Goal: Task Accomplishment & Management: Use online tool/utility

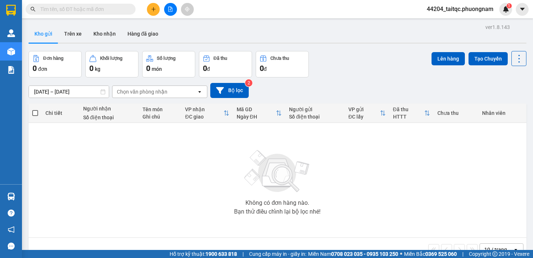
click at [90, 10] on input "text" at bounding box center [83, 9] width 86 height 8
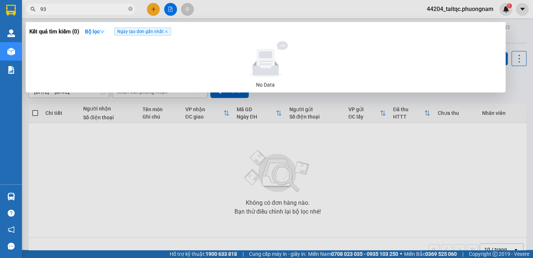
type input "937"
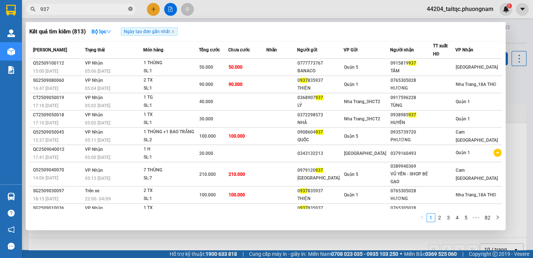
click at [130, 7] on icon "close-circle" at bounding box center [130, 9] width 4 height 4
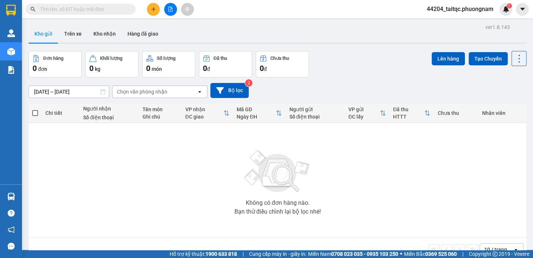
click at [65, 7] on input "text" at bounding box center [83, 9] width 86 height 8
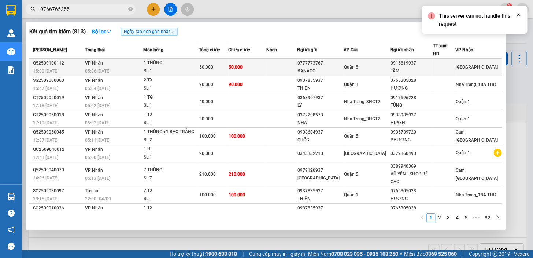
type input "0766765355"
click at [280, 70] on td at bounding box center [281, 67] width 31 height 17
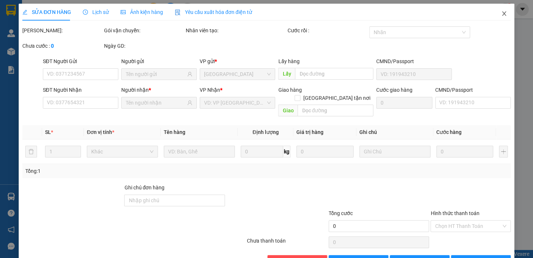
click at [501, 16] on icon "close" at bounding box center [504, 14] width 6 height 6
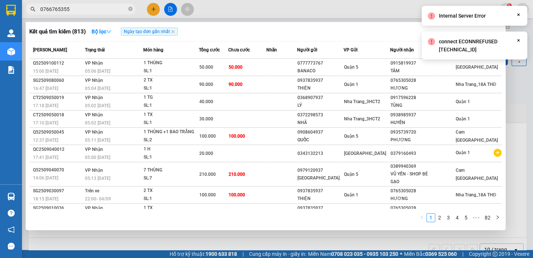
click at [83, 11] on input "0766765355" at bounding box center [83, 9] width 86 height 8
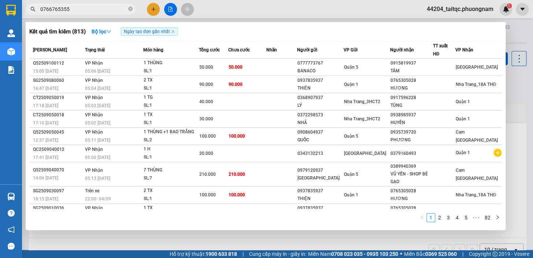
click at [79, 10] on input "0766765355" at bounding box center [83, 9] width 86 height 8
click at [131, 8] on icon "close-circle" at bounding box center [130, 9] width 4 height 4
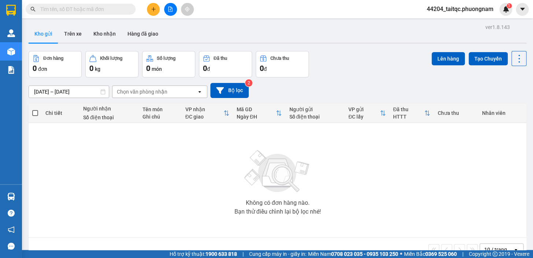
click at [91, 7] on input "text" at bounding box center [83, 9] width 86 height 8
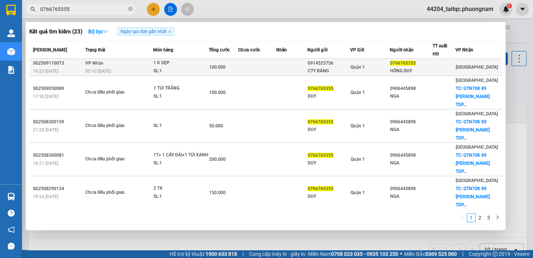
type input "0766765355"
click at [338, 71] on div "CTY BẢNG" at bounding box center [329, 71] width 42 height 8
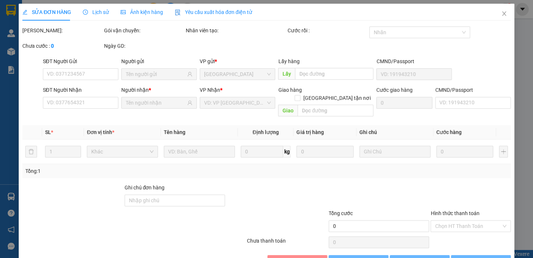
type input "0914525756"
type input "CTY BẢNG"
type input "0766765355"
type input "HỒNG DUY"
type input "100.000"
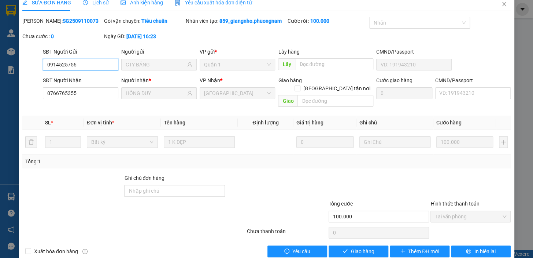
scroll to position [15, 0]
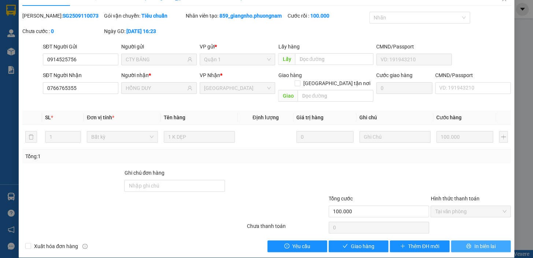
click at [477, 242] on span "In biên lai" at bounding box center [484, 246] width 21 height 8
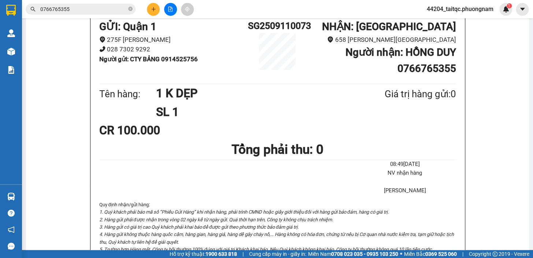
scroll to position [66, 0]
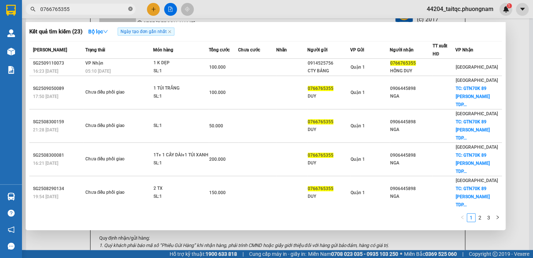
click at [131, 11] on icon "close-circle" at bounding box center [130, 9] width 4 height 4
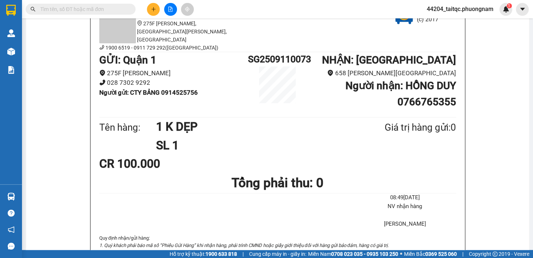
click at [151, 8] on icon "plus" at bounding box center [153, 9] width 5 height 5
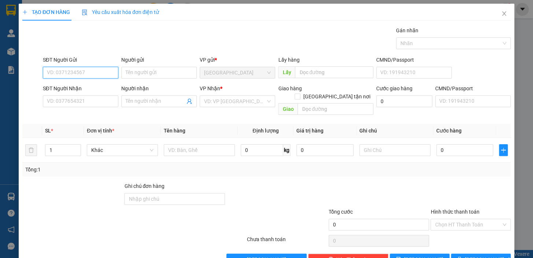
click at [97, 73] on input "SĐT Người Gửi" at bounding box center [81, 73] width 76 height 12
type input "0394443887"
click at [156, 67] on input "Người gửi" at bounding box center [159, 73] width 76 height 12
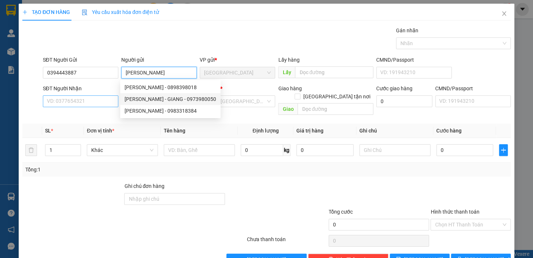
type input "[PERSON_NAME]"
click at [86, 101] on input "SĐT Người Nhận" at bounding box center [81, 101] width 76 height 12
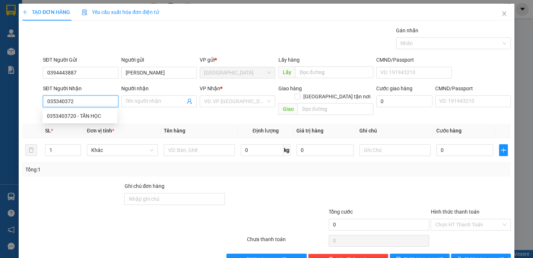
type input "0353403720"
click at [91, 117] on div "0353403720 - TẤN HỌC" at bounding box center [80, 116] width 66 height 8
type input "TẤN HỌC"
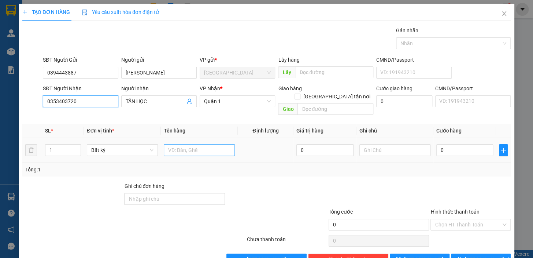
type input "0353403720"
click at [214, 144] on input "text" at bounding box center [199, 150] width 71 height 12
type input "1 TG"
click at [440, 144] on input "0" at bounding box center [465, 150] width 57 height 12
drag, startPoint x: 440, startPoint y: 141, endPoint x: 436, endPoint y: 143, distance: 4.1
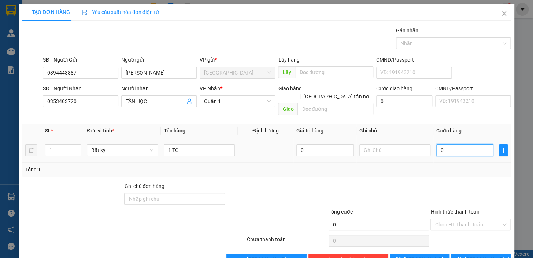
click at [437, 144] on input "0" at bounding box center [465, 150] width 57 height 12
type input "3"
type input "30"
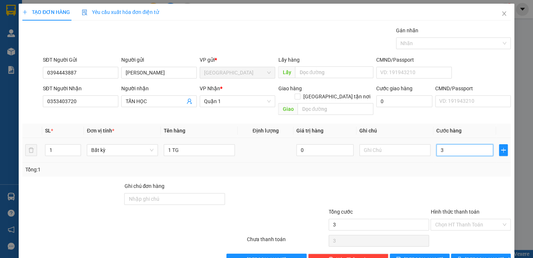
type input "30"
type input "30.000"
click at [443, 171] on div "Transit Pickup Surcharge Ids Transit Deliver Surcharge Ids Transit Deliver Surc…" at bounding box center [266, 145] width 489 height 239
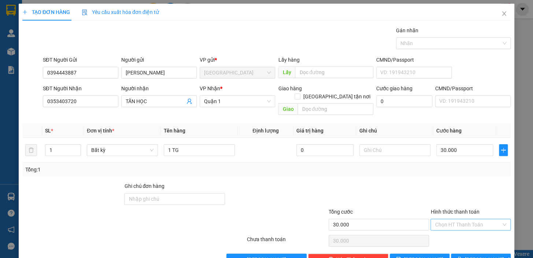
click at [462, 219] on input "Hình thức thanh toán" at bounding box center [468, 224] width 66 height 11
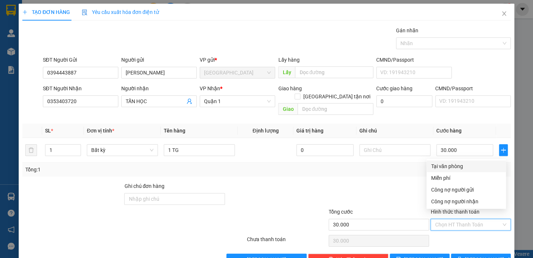
click at [457, 166] on div "Tại văn phòng" at bounding box center [466, 166] width 71 height 8
type input "0"
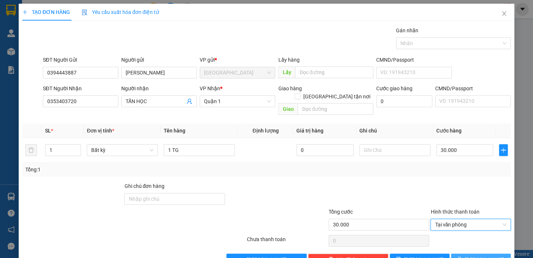
click at [468, 253] on button "[PERSON_NAME] và In" at bounding box center [481, 259] width 60 height 12
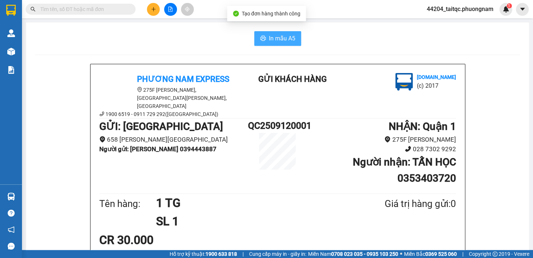
click at [290, 33] on button "In mẫu A5" at bounding box center [277, 38] width 47 height 15
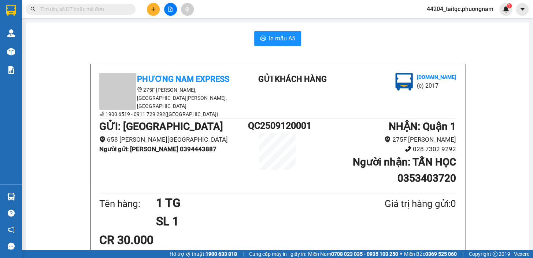
scroll to position [44, 0]
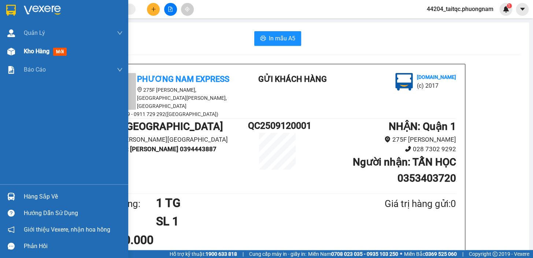
click at [33, 53] on span "Kho hàng" at bounding box center [37, 51] width 26 height 7
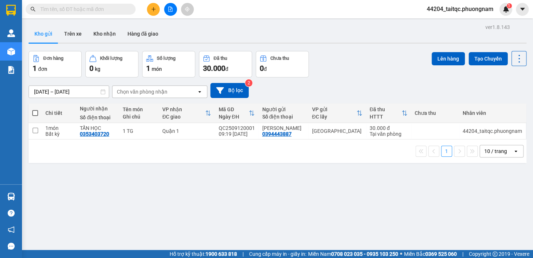
click at [90, 8] on input "text" at bounding box center [83, 9] width 86 height 8
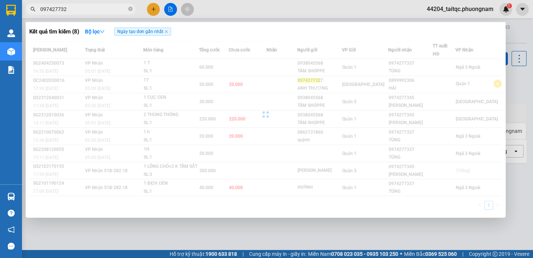
type input "0974277327"
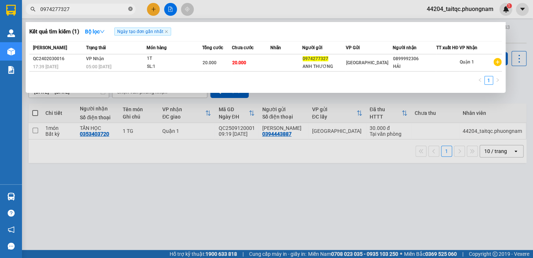
click at [129, 9] on icon "close-circle" at bounding box center [130, 9] width 4 height 4
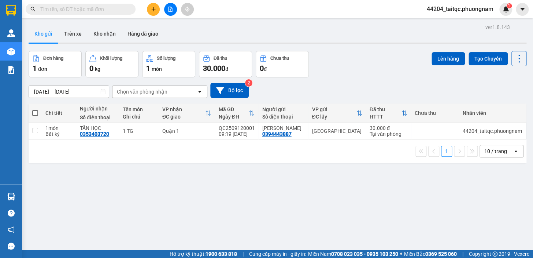
click at [108, 7] on input "text" at bounding box center [83, 9] width 86 height 8
click at [108, 10] on input "text" at bounding box center [83, 9] width 86 height 8
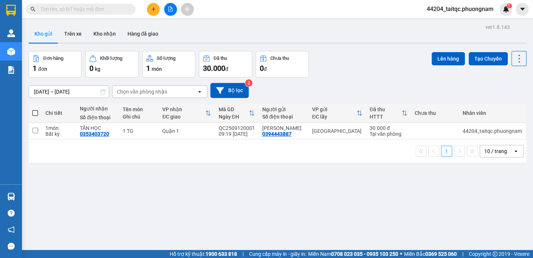
click at [108, 10] on input "text" at bounding box center [83, 9] width 86 height 8
click at [89, 10] on input "text" at bounding box center [83, 9] width 86 height 8
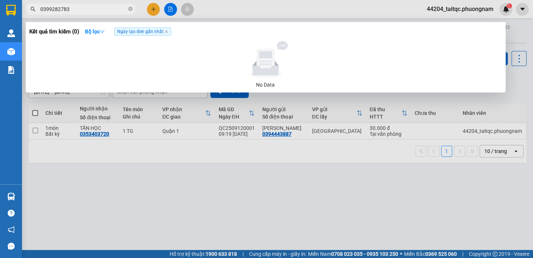
type input "0399282783"
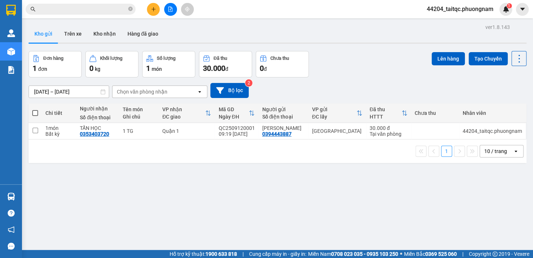
paste input "0913181797"
type input "0913181797"
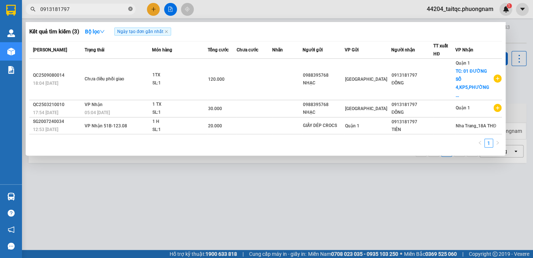
click at [130, 10] on icon "close-circle" at bounding box center [130, 9] width 4 height 4
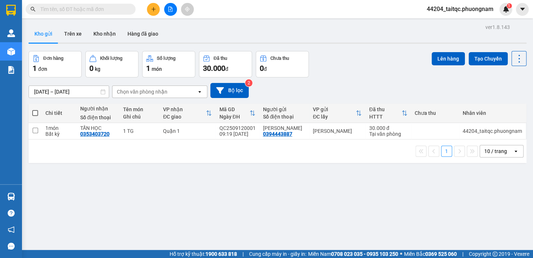
click at [166, 8] on button at bounding box center [170, 9] width 13 height 13
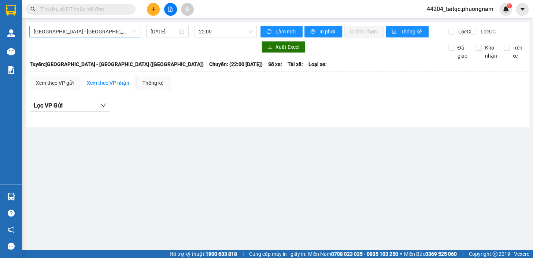
click at [112, 32] on span "[GEOGRAPHIC_DATA] - [GEOGRAPHIC_DATA] ([GEOGRAPHIC_DATA])" at bounding box center [85, 31] width 102 height 11
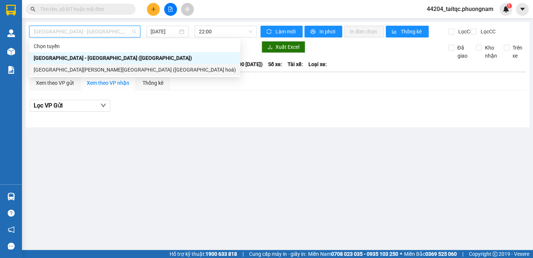
click at [71, 70] on div "Nha Trang - Sài Gòn (Hàng hoá)" at bounding box center [135, 70] width 202 height 8
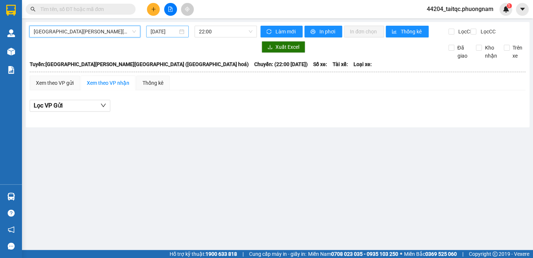
click at [157, 30] on input "12/09/2025" at bounding box center [164, 31] width 27 height 8
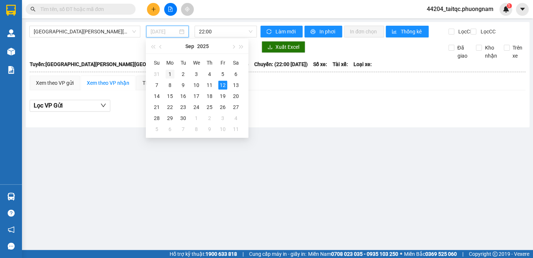
click at [172, 71] on div "1" at bounding box center [170, 74] width 9 height 9
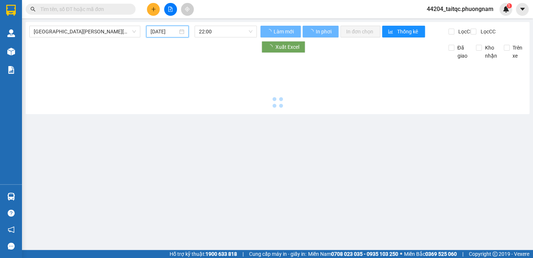
type input "01/09/2025"
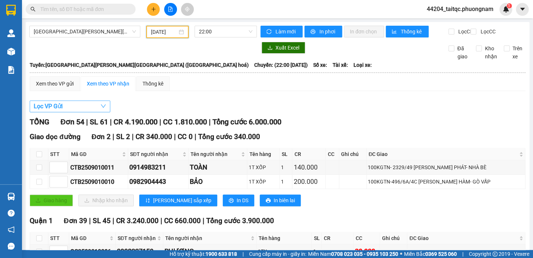
click at [91, 111] on button "Lọc VP Gửi" at bounding box center [70, 106] width 81 height 12
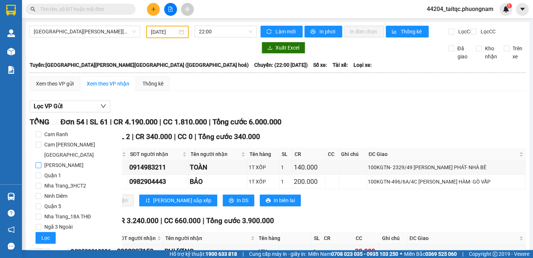
click at [62, 160] on span "[GEOGRAPHIC_DATA]" at bounding box center [63, 165] width 45 height 10
click at [41, 162] on input "[GEOGRAPHIC_DATA]" at bounding box center [39, 165] width 6 height 6
checkbox input "true"
click at [47, 232] on button "Lọc" at bounding box center [46, 238] width 20 height 12
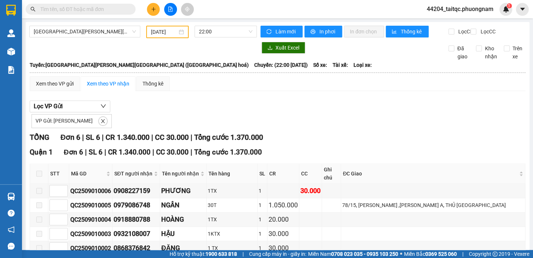
click at [155, 29] on input "01/09/2025" at bounding box center [164, 32] width 27 height 8
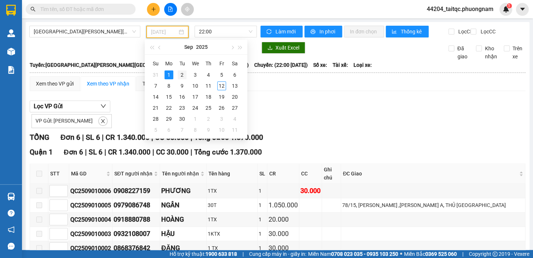
click at [181, 74] on div "2" at bounding box center [182, 74] width 9 height 9
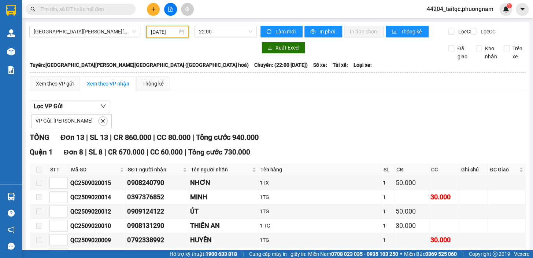
click at [168, 27] on div "02/09/2025" at bounding box center [167, 32] width 43 height 12
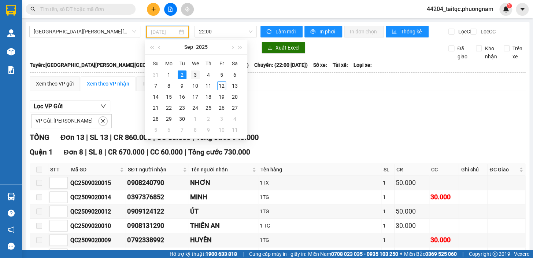
click at [195, 74] on div "3" at bounding box center [195, 74] width 9 height 9
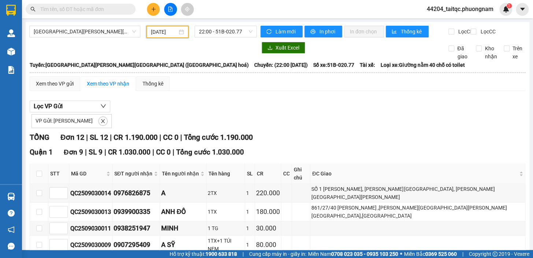
click at [176, 31] on div "03/09/2025" at bounding box center [167, 32] width 33 height 8
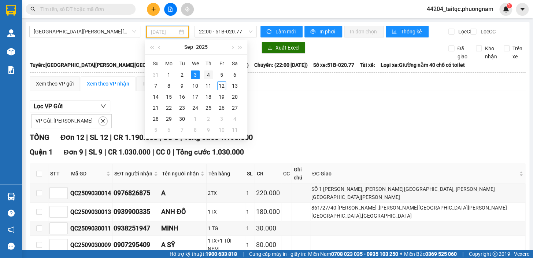
click at [210, 74] on div "4" at bounding box center [208, 74] width 9 height 9
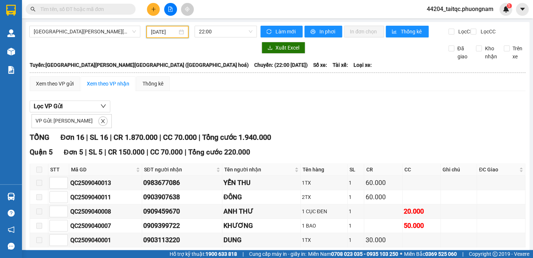
click at [166, 30] on input "04/09/2025" at bounding box center [164, 32] width 27 height 8
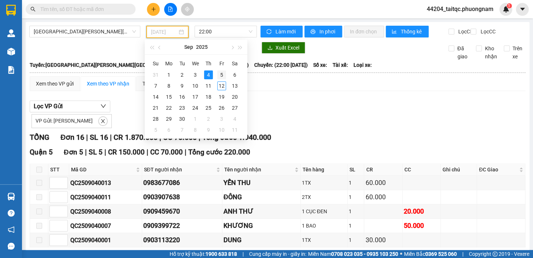
click at [221, 76] on div "5" at bounding box center [221, 74] width 9 height 9
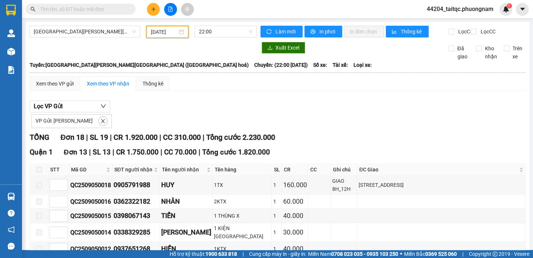
click at [162, 32] on input "05/09/2025" at bounding box center [164, 32] width 27 height 8
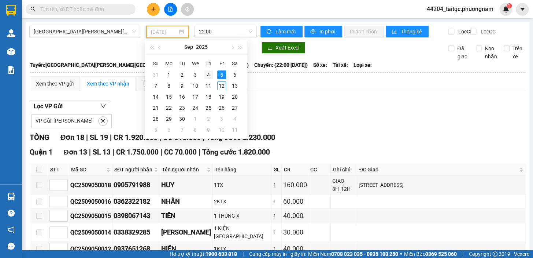
click at [207, 75] on div "4" at bounding box center [208, 74] width 9 height 9
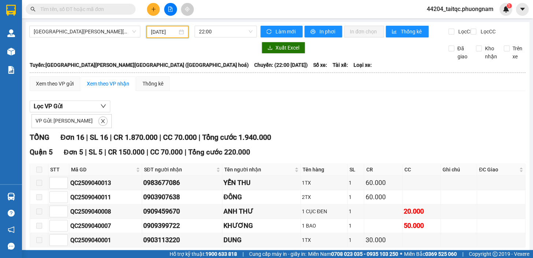
click at [169, 35] on input "04/09/2025" at bounding box center [164, 32] width 27 height 8
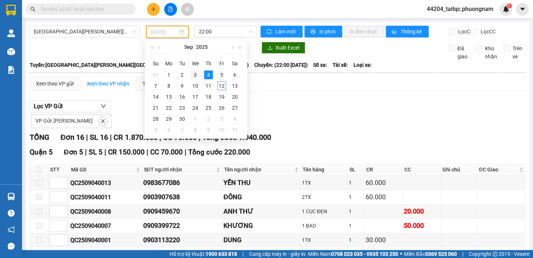
click at [198, 73] on div "3" at bounding box center [195, 74] width 9 height 9
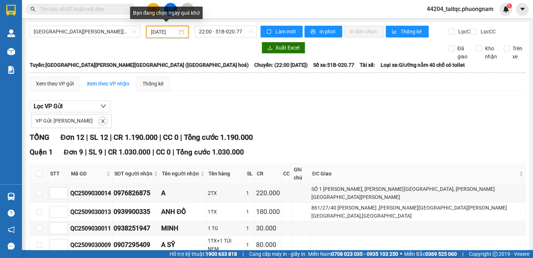
click at [172, 33] on input "03/09/2025" at bounding box center [164, 32] width 27 height 8
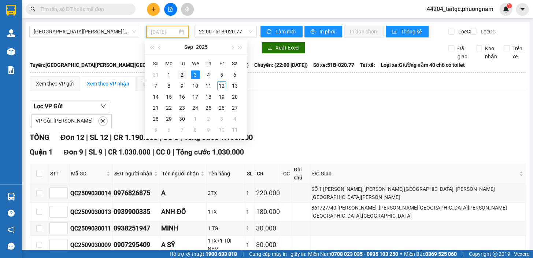
click at [185, 74] on div "2" at bounding box center [182, 74] width 9 height 9
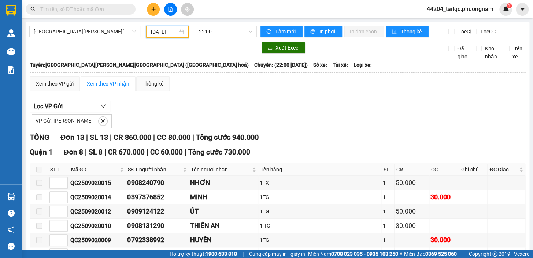
click at [169, 33] on input "02/09/2025" at bounding box center [164, 32] width 27 height 8
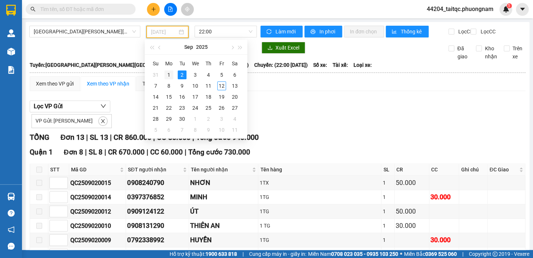
click at [168, 74] on div "1" at bounding box center [169, 74] width 9 height 9
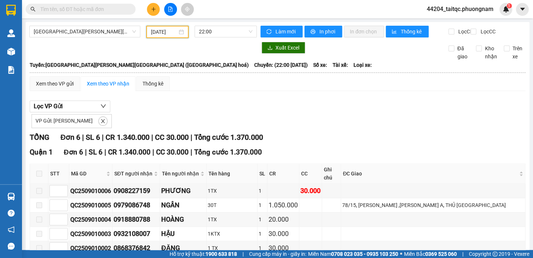
click at [167, 34] on input "01/09/2025" at bounding box center [164, 32] width 27 height 8
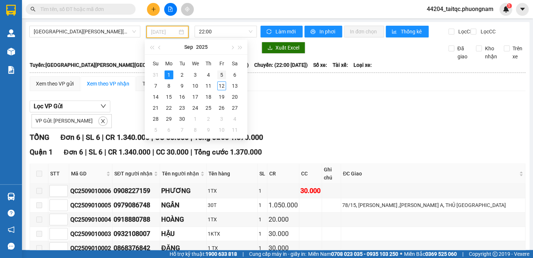
click at [218, 72] on div "5" at bounding box center [221, 74] width 9 height 9
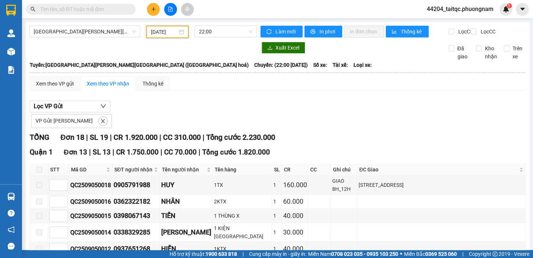
click at [166, 28] on input "05/09/2025" at bounding box center [164, 32] width 27 height 8
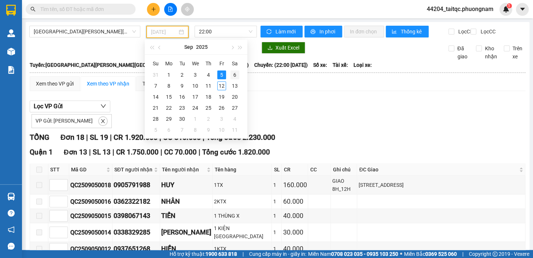
click at [236, 73] on div "6" at bounding box center [235, 74] width 9 height 9
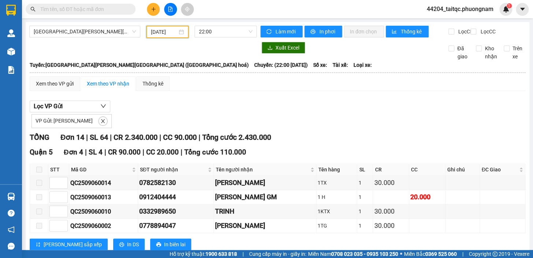
click at [163, 34] on input "06/09/2025" at bounding box center [164, 32] width 27 height 8
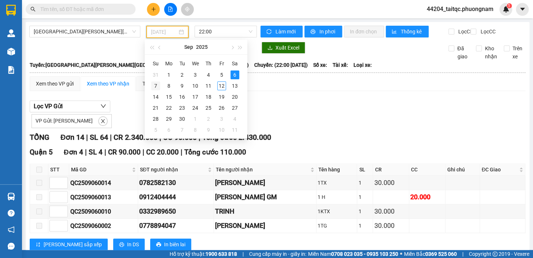
click at [157, 85] on div "7" at bounding box center [155, 85] width 9 height 9
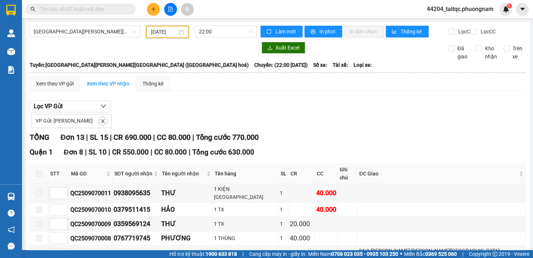
click at [155, 30] on input "07/09/2025" at bounding box center [164, 32] width 27 height 8
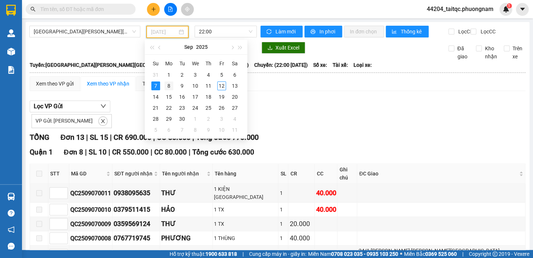
click at [169, 85] on div "8" at bounding box center [169, 85] width 9 height 9
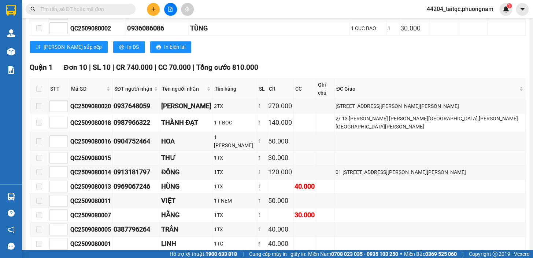
scroll to position [280, 0]
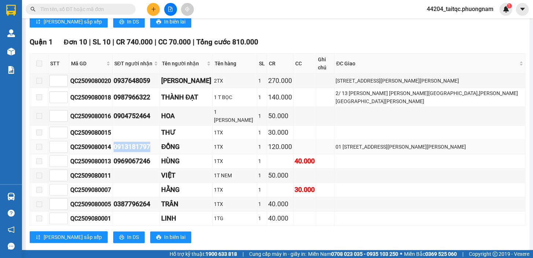
drag, startPoint x: 162, startPoint y: 132, endPoint x: 122, endPoint y: 135, distance: 40.7
click at [122, 140] on tr "QC2509080014 0913181797 ĐỒNG 1TX 1 120.000 01 ĐƯỜNG SỐ 4,KP5,PHƯỜNG AN PHÚ ,THỦ…" at bounding box center [278, 147] width 496 height 14
copy tr "0913181797"
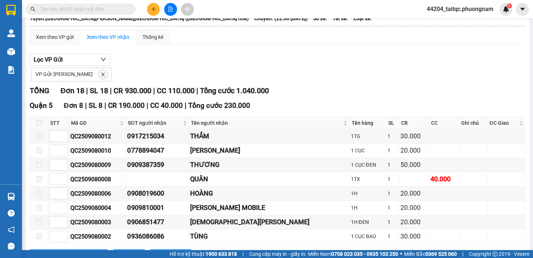
scroll to position [0, 0]
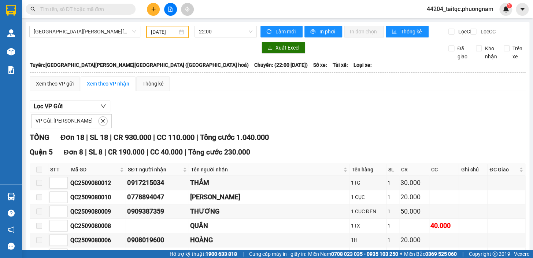
click at [170, 34] on input "08/09/2025" at bounding box center [164, 32] width 27 height 8
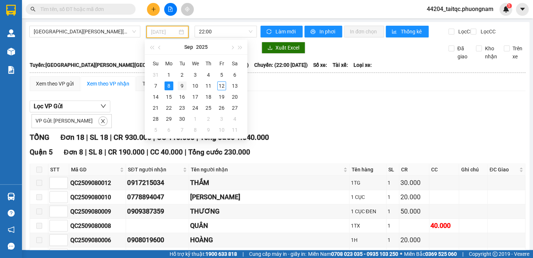
click at [179, 85] on div "9" at bounding box center [182, 85] width 9 height 9
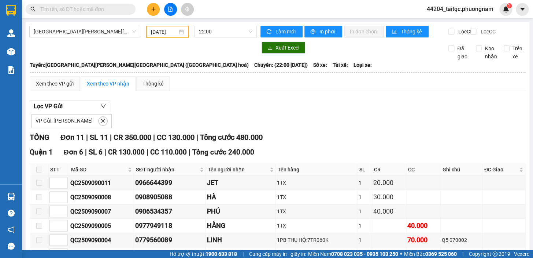
click at [169, 26] on div "09/09/2025" at bounding box center [167, 32] width 43 height 12
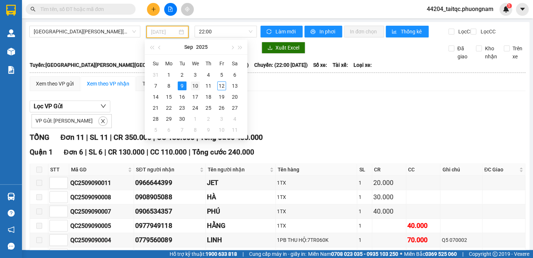
click at [190, 87] on td "10" at bounding box center [195, 85] width 13 height 11
type input "10/09/2025"
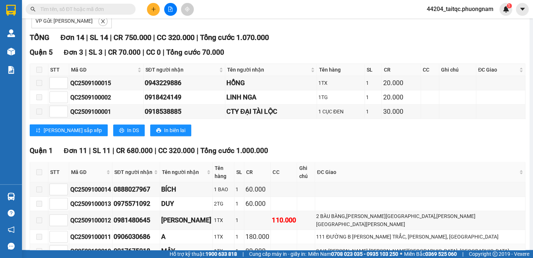
scroll to position [33, 0]
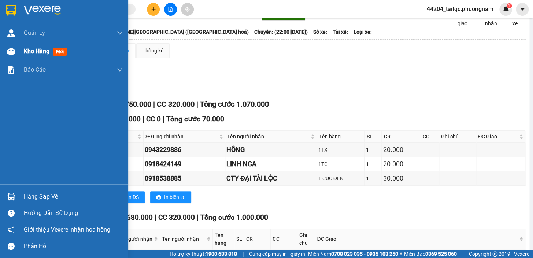
click at [11, 55] on img at bounding box center [11, 52] width 8 height 8
